Goal: Transaction & Acquisition: Purchase product/service

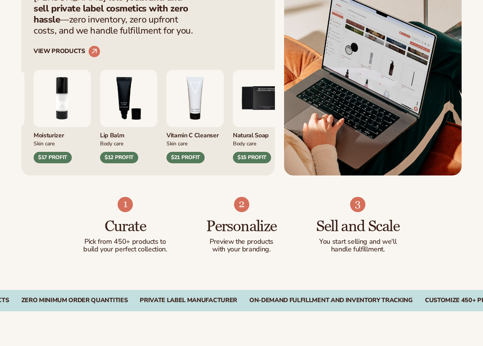
scroll to position [306, 0]
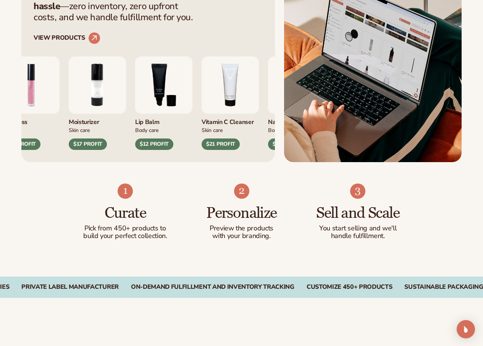
click at [240, 114] on img "4 / 9" at bounding box center [230, 85] width 57 height 57
click at [134, 138] on div "Lip Gloss Makeup $16 PROFIT Moisturizer Skin Care $17 PROFIT Makeup" at bounding box center [116, 104] width 229 height 94
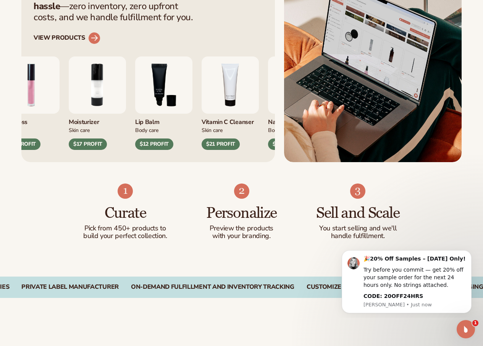
scroll to position [0, 0]
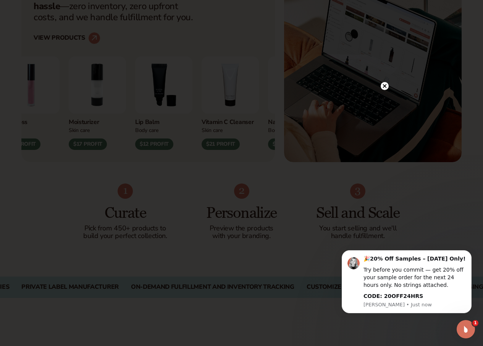
drag, startPoint x: 99, startPoint y: 81, endPoint x: 89, endPoint y: 81, distance: 9.2
click at [89, 81] on div at bounding box center [241, 173] width 483 height 346
click at [381, 81] on div at bounding box center [381, 85] width 8 height 13
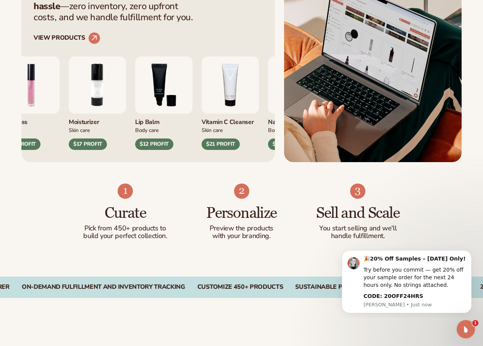
click at [159, 150] on div "$12 PROFIT" at bounding box center [154, 144] width 38 height 11
click at [146, 114] on img "3 / 9" at bounding box center [163, 85] width 57 height 57
click at [95, 47] on circle at bounding box center [94, 38] width 17 height 17
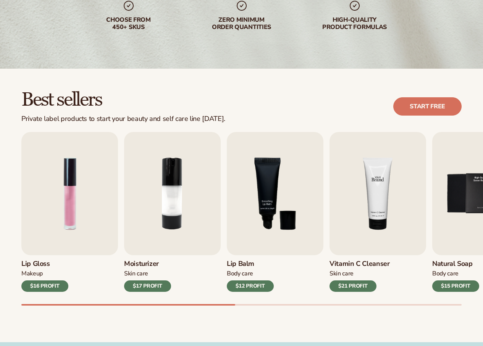
scroll to position [153, 0]
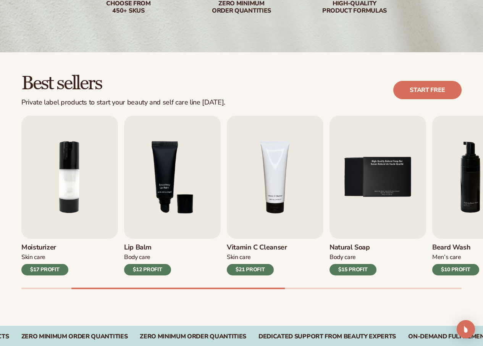
click at [252, 267] on div "$21 PROFIT" at bounding box center [250, 269] width 47 height 11
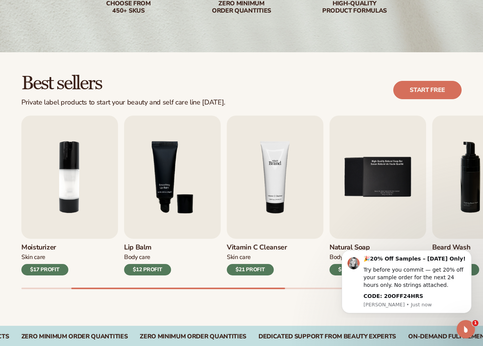
scroll to position [0, 0]
click at [275, 197] on img "4 / 9" at bounding box center [275, 177] width 97 height 123
click at [469, 256] on button "Dismiss notification" at bounding box center [469, 253] width 10 height 10
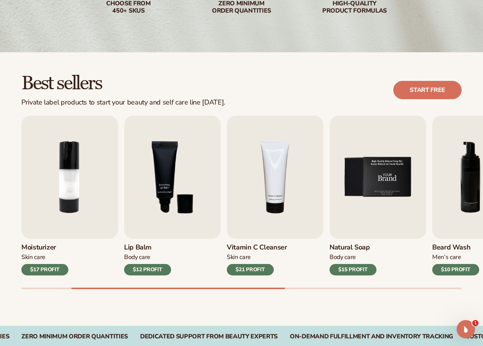
click at [379, 184] on img "5 / 9" at bounding box center [378, 177] width 97 height 123
click at [432, 89] on link "Start free" at bounding box center [427, 90] width 68 height 18
